Goal: Information Seeking & Learning: Learn about a topic

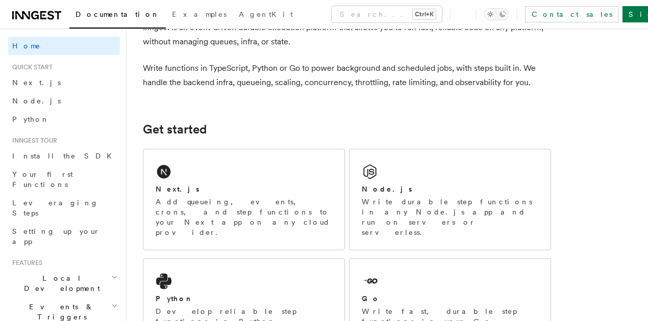
scroll to position [102, 0]
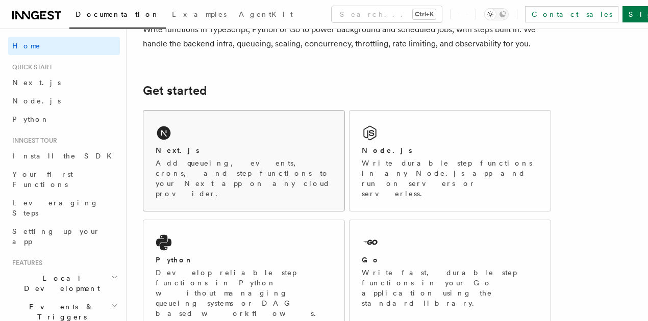
click at [233, 175] on p "Add queueing, events, crons, and step functions to your Next app on any cloud p…" at bounding box center [244, 178] width 176 height 41
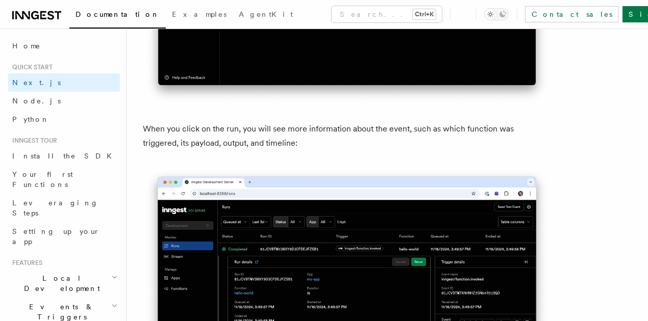
scroll to position [3706, 0]
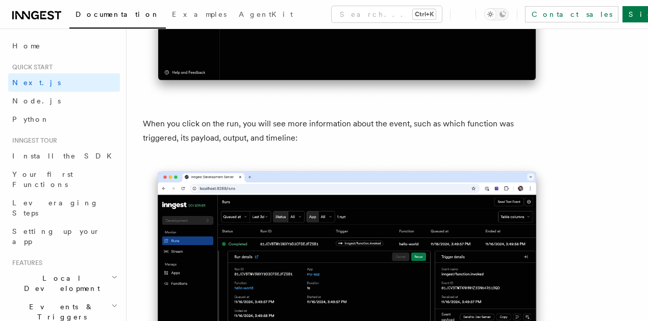
click at [466, 240] on img at bounding box center [347, 303] width 408 height 282
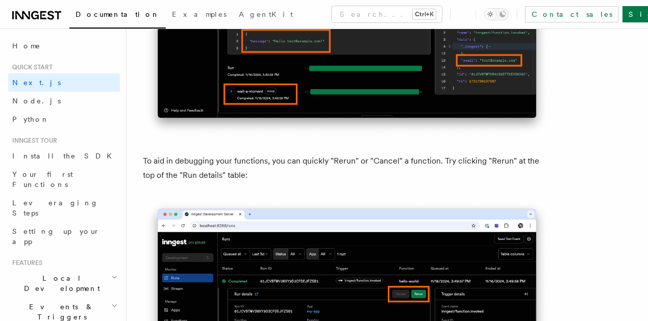
scroll to position [4488, 0]
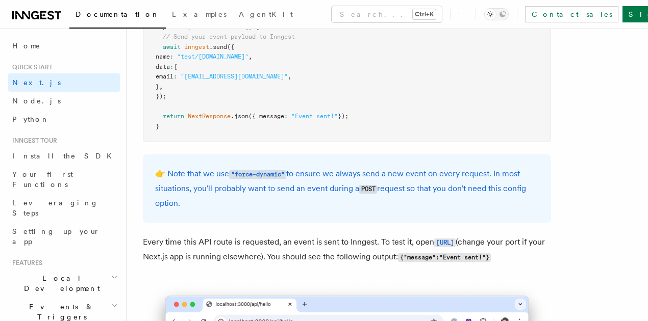
scroll to position [5712, 0]
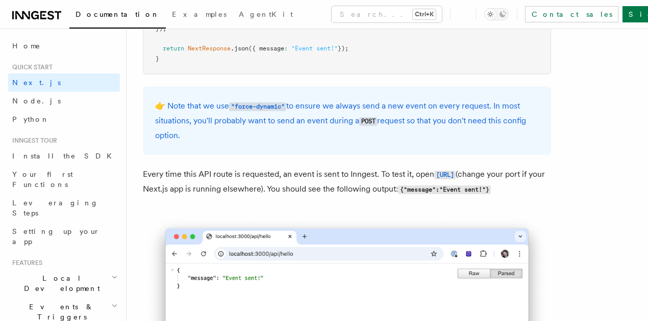
scroll to position [5440, 0]
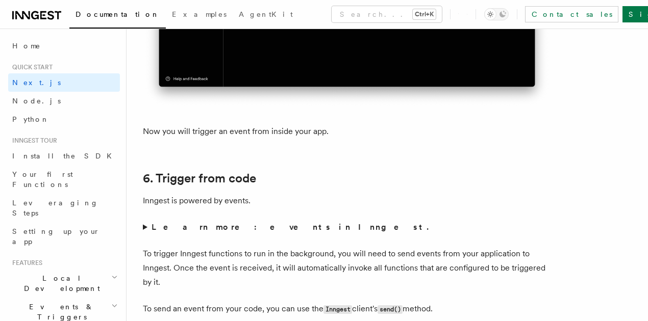
scroll to position [4964, 0]
